Goal: Transaction & Acquisition: Purchase product/service

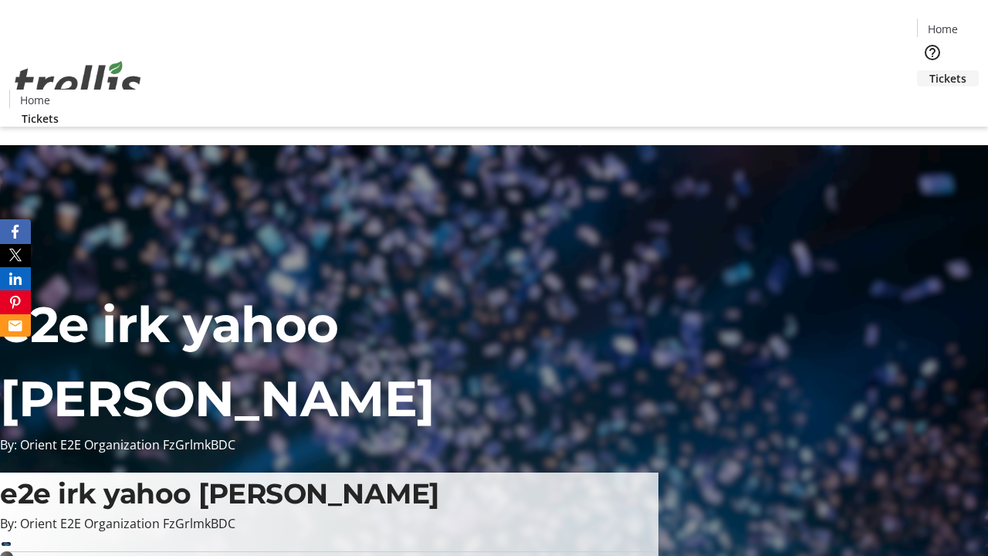
click at [929, 70] on span "Tickets" at bounding box center [947, 78] width 37 height 16
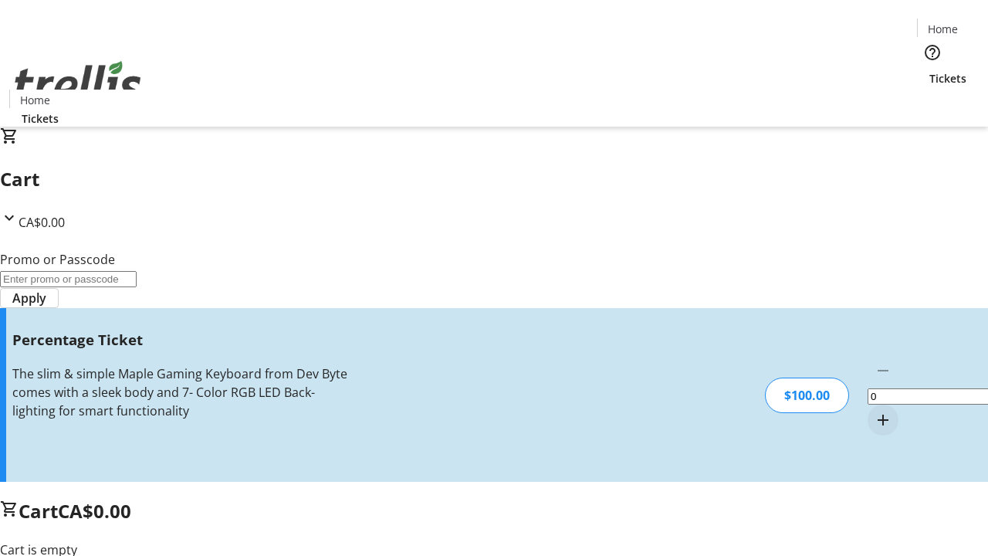
click at [874, 411] on mat-icon "Increment by one" at bounding box center [883, 420] width 19 height 19
type input "1"
type input "BAR"
